Goal: Communication & Community: Participate in discussion

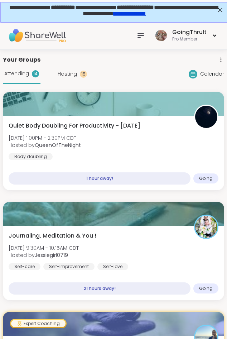
click at [141, 33] on icon at bounding box center [141, 35] width 6 height 4
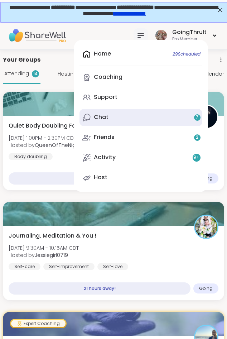
click at [99, 121] on div "Chat 7" at bounding box center [101, 117] width 15 height 8
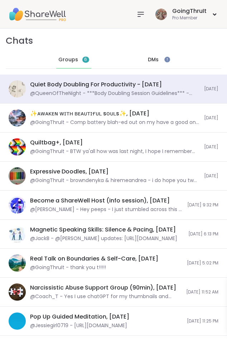
click at [163, 59] on div "DMs" at bounding box center [153, 59] width 35 height 17
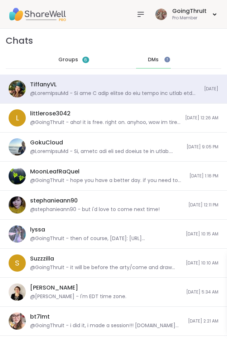
scroll to position [2764, 0]
click at [65, 58] on span "Groups" at bounding box center [68, 59] width 20 height 7
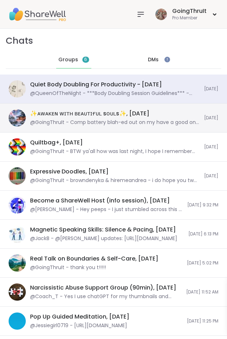
click at [103, 119] on div "✨ᴀᴡᴀᴋᴇɴ ᴡɪᴛʜ ʙᴇᴀᴜᴛɪғᴜʟ sᴏᴜʟs✨, [DATE] @GoingThruIt - Comp battery blah-ed out o…" at bounding box center [115, 118] width 170 height 17
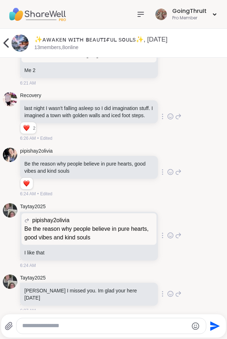
scroll to position [2125, 0]
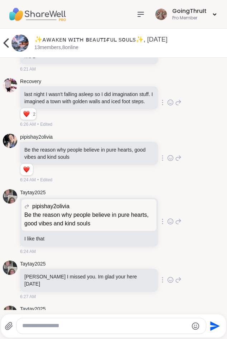
click at [169, 162] on icon at bounding box center [171, 158] width 6 height 7
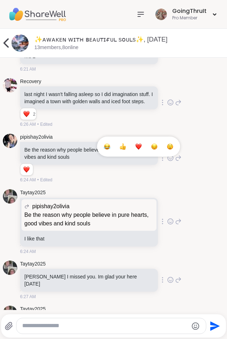
click at [139, 154] on button "Select Reaction: Heart" at bounding box center [139, 147] width 14 height 14
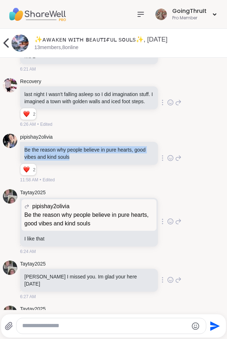
drag, startPoint x: 83, startPoint y: 169, endPoint x: 25, endPoint y: 158, distance: 58.9
click at [25, 158] on div "pipishay2olivia Be the reason why people believe in pure hearts, good vibes and…" at bounding box center [114, 159] width 222 height 56
click at [176, 161] on icon at bounding box center [178, 158] width 5 height 5
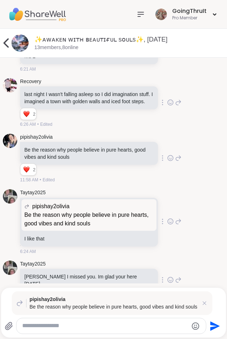
click at [58, 327] on textarea "Type your message" at bounding box center [105, 327] width 166 height 8
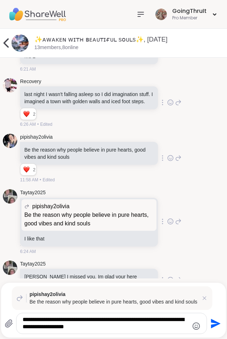
type textarea "**********"
click at [217, 328] on icon "Send" at bounding box center [215, 323] width 11 height 11
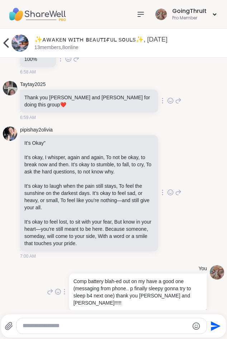
scroll to position [3647, 0]
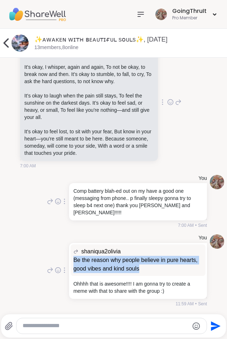
drag, startPoint x: 163, startPoint y: 272, endPoint x: 75, endPoint y: 262, distance: 88.1
click at [75, 262] on p "Be the reason why people believe in pure hearts, good vibes and kind souls" at bounding box center [139, 264] width 130 height 17
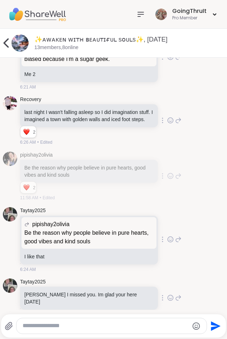
copy p "Be the reason why people believe in pure hearts, good vibes and kind souls"
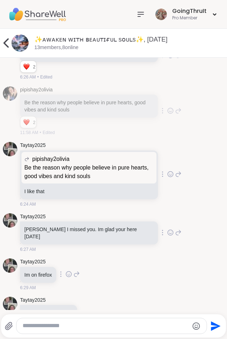
scroll to position [2152, 0]
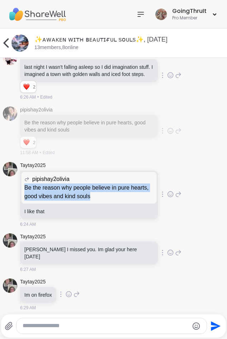
drag, startPoint x: 31, startPoint y: 195, endPoint x: 121, endPoint y: 207, distance: 90.6
click at [121, 201] on p "Be the reason why people believe in pure hearts, good vibes and kind souls" at bounding box center [89, 192] width 130 height 17
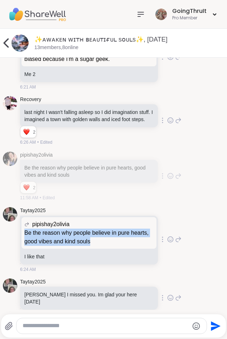
copy p "Be the reason why people believe in pure hearts, good vibes and kind souls"
